Goal: Find specific page/section: Find specific page/section

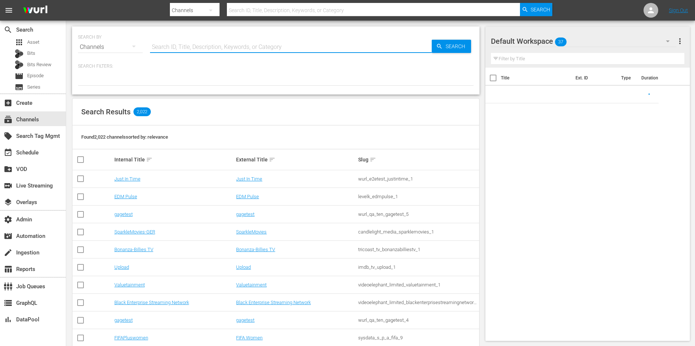
click at [153, 42] on input "text" at bounding box center [291, 47] width 282 height 18
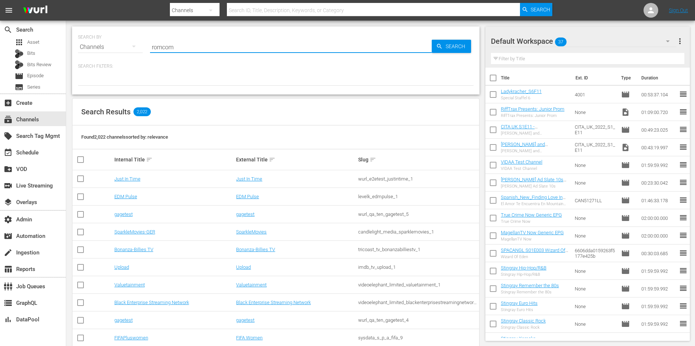
type input "romcom"
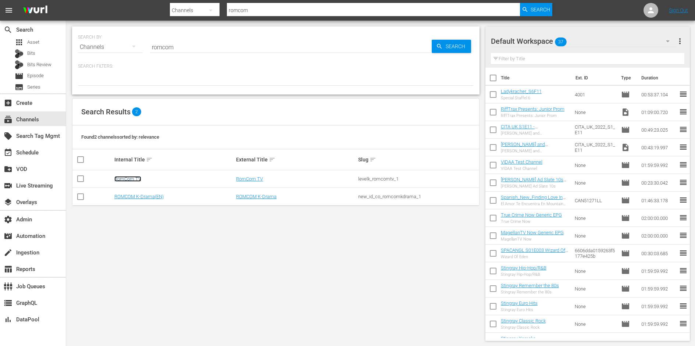
click at [134, 178] on link "RomCom TV" at bounding box center [127, 179] width 27 height 6
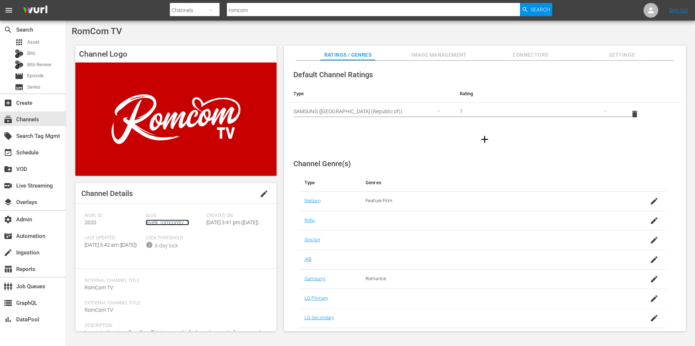
click at [164, 225] on link "levelk_romcomtv_1" at bounding box center [167, 223] width 43 height 6
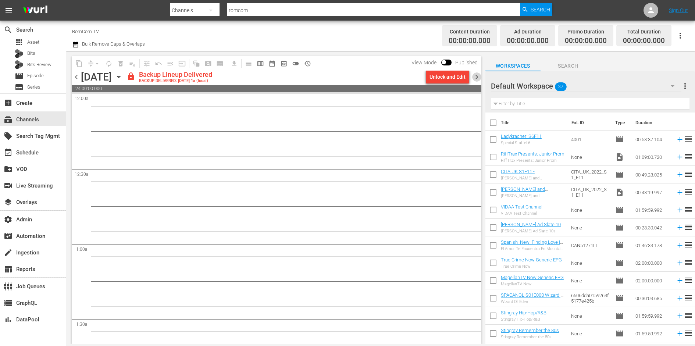
click at [478, 78] on span "chevron_right" at bounding box center [476, 76] width 9 height 9
